Goal: Navigation & Orientation: Go to known website

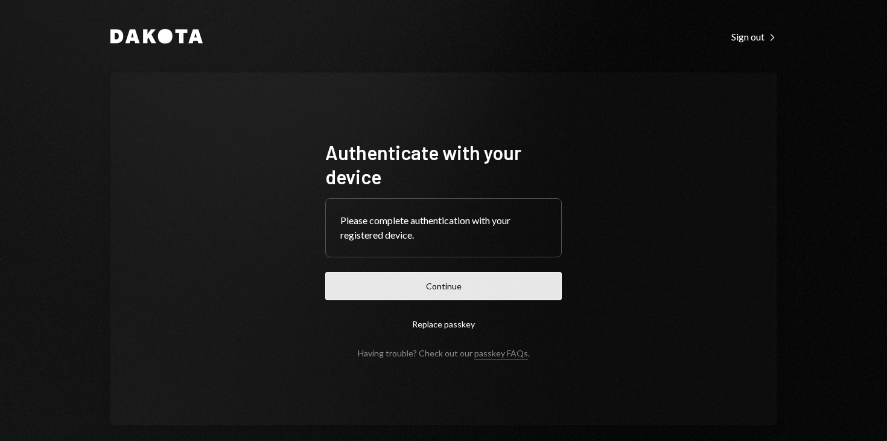
click at [426, 276] on button "Continue" at bounding box center [443, 286] width 237 height 28
